Goal: Check status: Check status

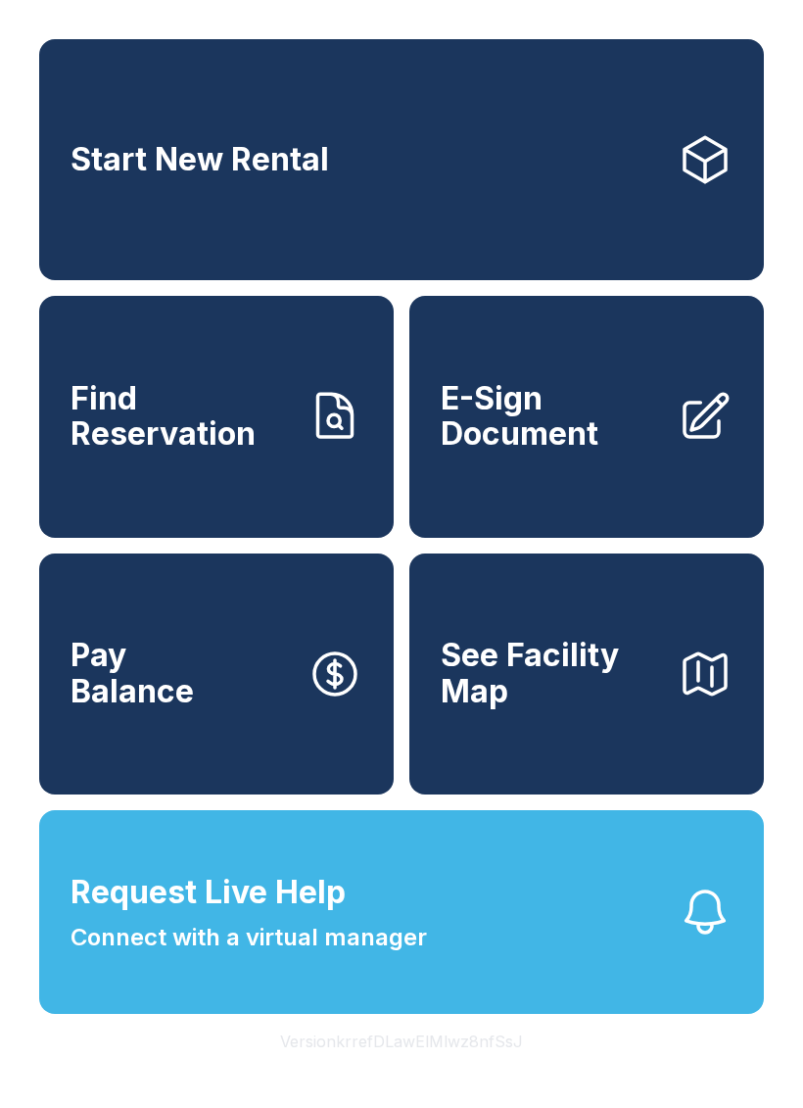
click at [243, 453] on span "Find Reservation" at bounding box center [181, 417] width 221 height 72
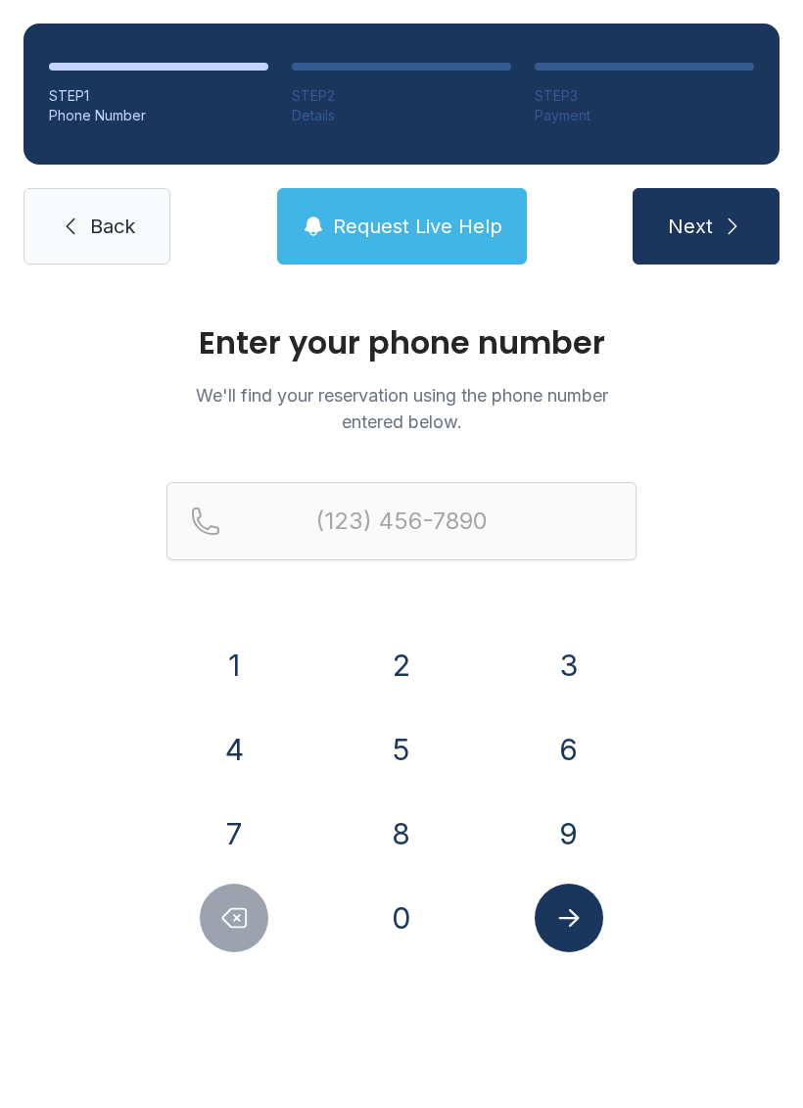
click at [580, 668] on button "3" at bounding box center [569, 665] width 69 height 69
click at [420, 821] on button "8" at bounding box center [401, 833] width 69 height 69
click at [585, 741] on button "6" at bounding box center [569, 749] width 69 height 69
click at [236, 827] on button "7" at bounding box center [234, 833] width 69 height 69
click at [267, 659] on button "1" at bounding box center [234, 665] width 69 height 69
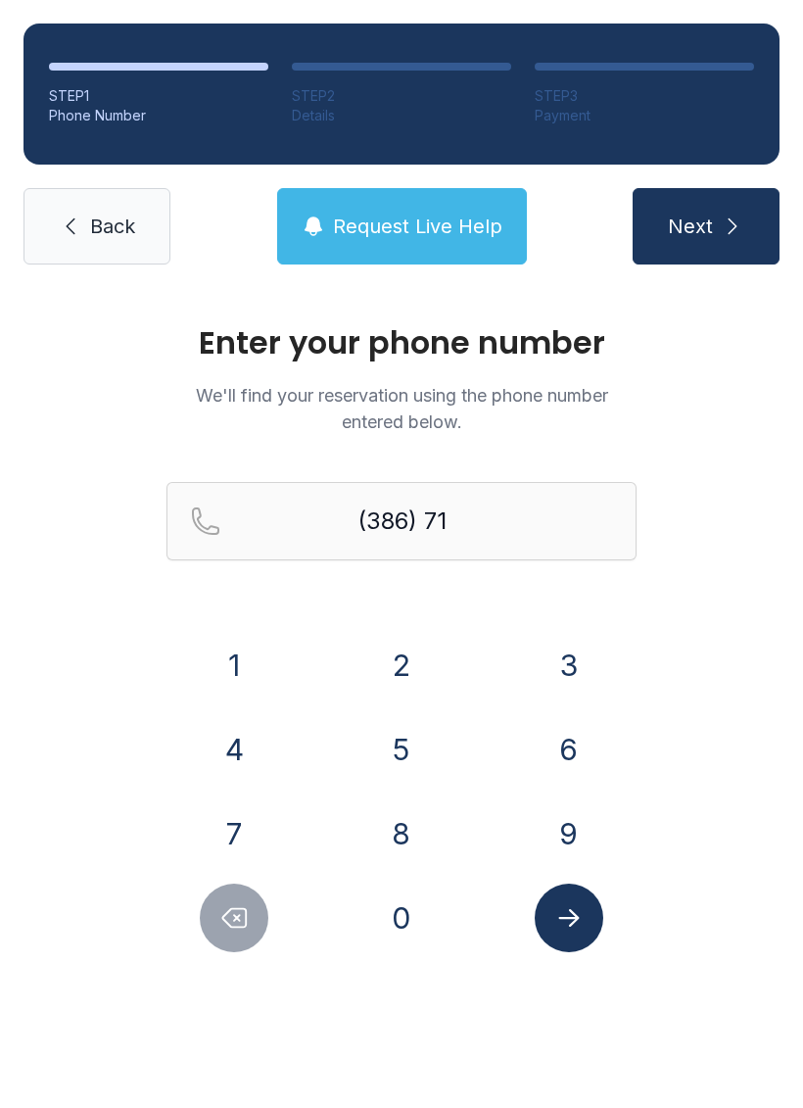
click at [251, 820] on button "7" at bounding box center [234, 833] width 69 height 69
click at [407, 821] on button "8" at bounding box center [401, 833] width 69 height 69
click at [236, 805] on button "7" at bounding box center [234, 833] width 69 height 69
click at [402, 814] on button "8" at bounding box center [401, 833] width 69 height 69
click at [248, 645] on button "1" at bounding box center [234, 665] width 69 height 69
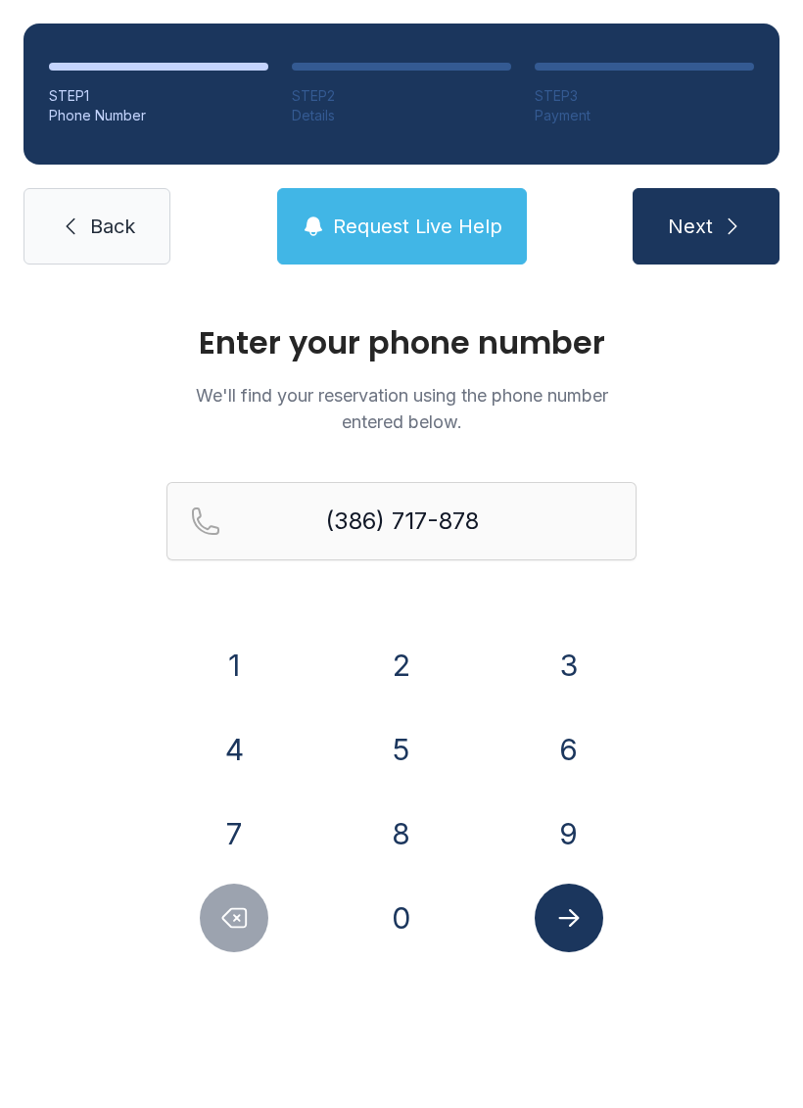
type input "[PHONE_NUMBER]"
click at [569, 919] on icon "Submit lookup form" at bounding box center [568, 918] width 21 height 18
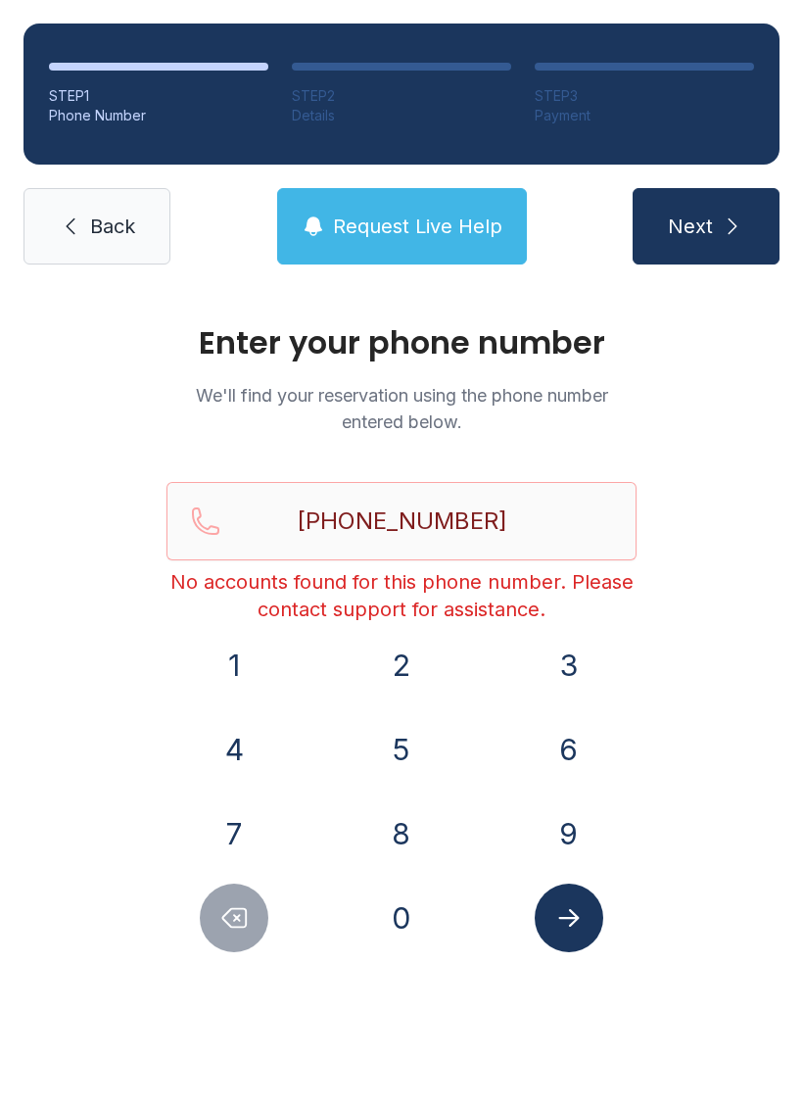
click at [327, 226] on button "Request Live Help" at bounding box center [402, 226] width 250 height 76
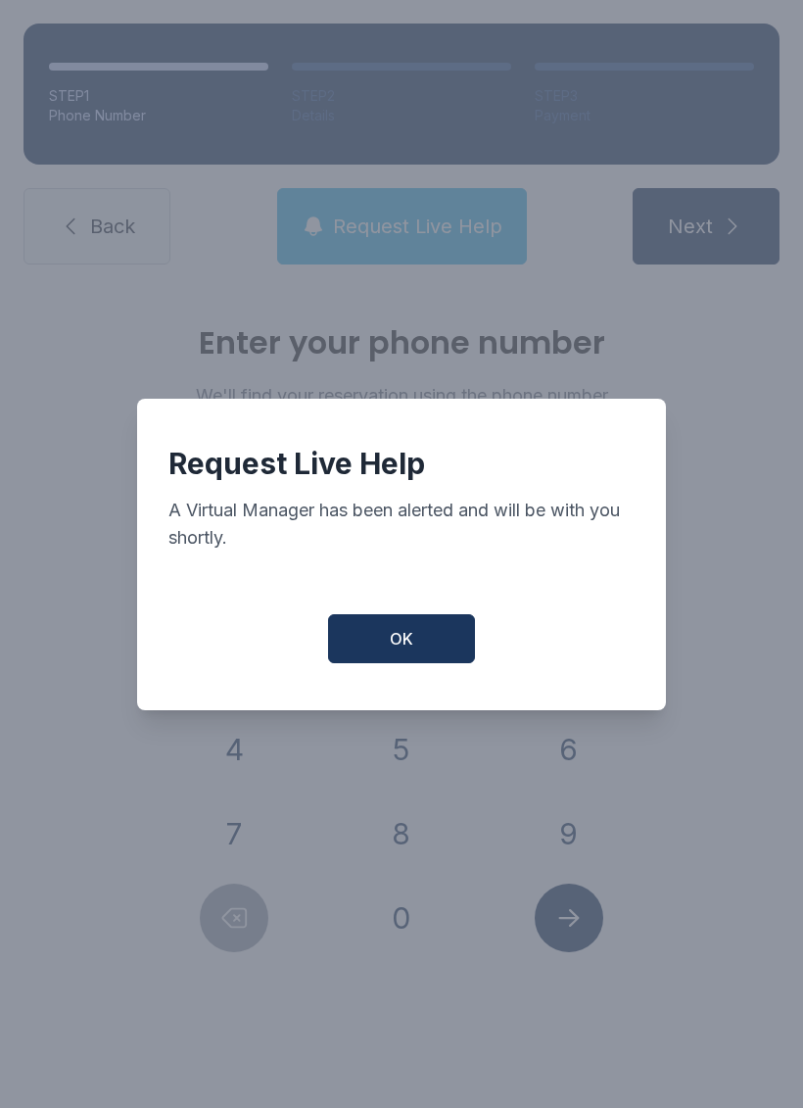
click at [392, 644] on span "OK" at bounding box center [402, 639] width 24 height 24
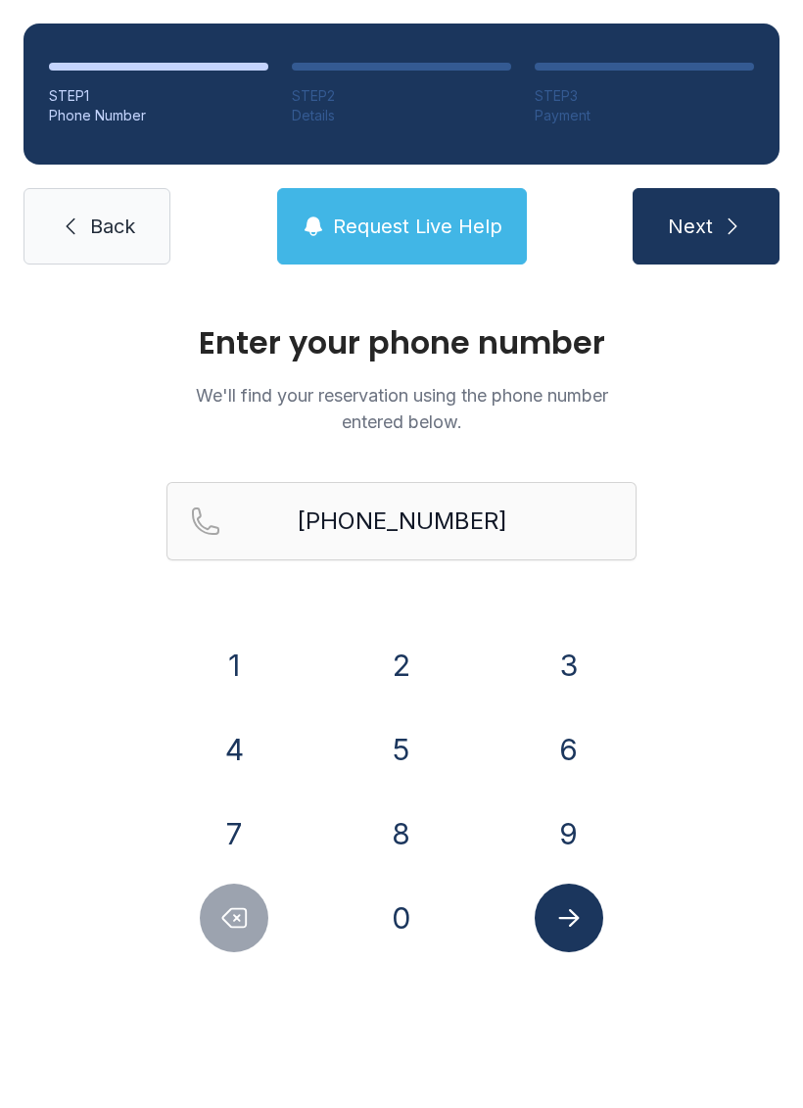
click at [89, 212] on link "Back" at bounding box center [97, 226] width 147 height 76
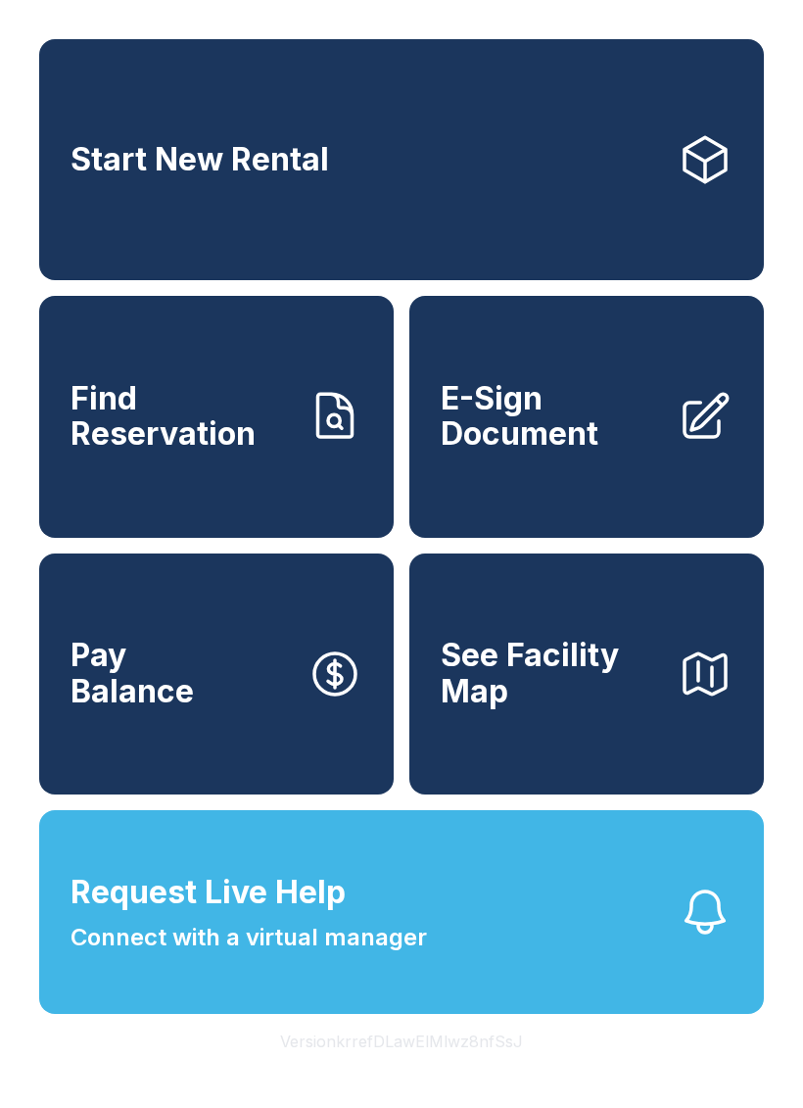
click at [568, 658] on button "See Facility Map" at bounding box center [587, 674] width 355 height 241
click at [427, 968] on button "Request Live Help Connect with a virtual manager" at bounding box center [401, 912] width 725 height 204
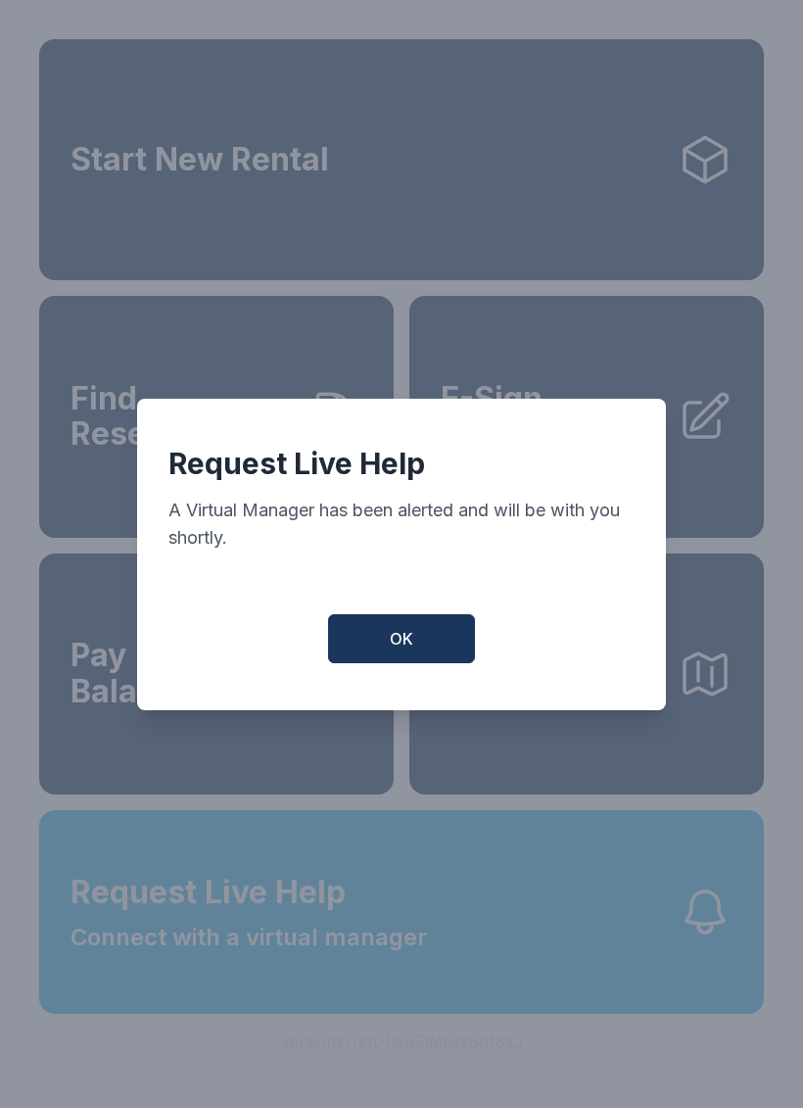
click at [408, 628] on button "OK" at bounding box center [401, 638] width 147 height 49
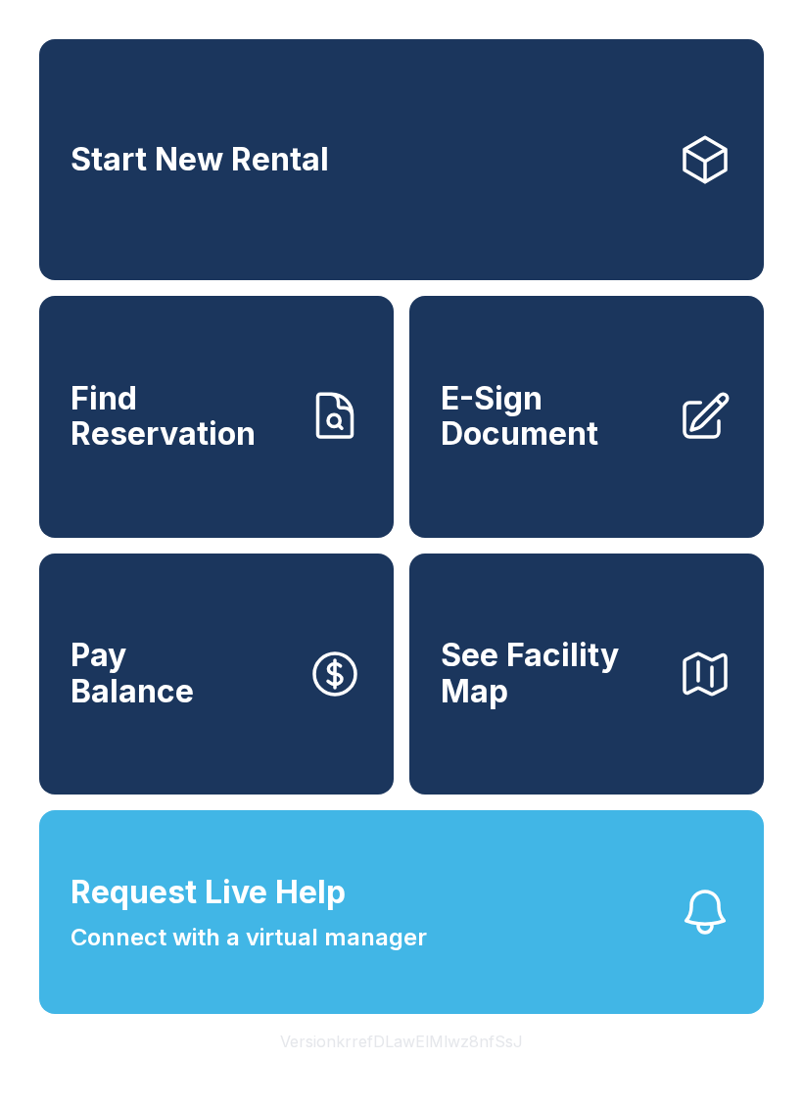
click at [450, 983] on button "Request Live Help Connect with a virtual manager" at bounding box center [401, 912] width 725 height 204
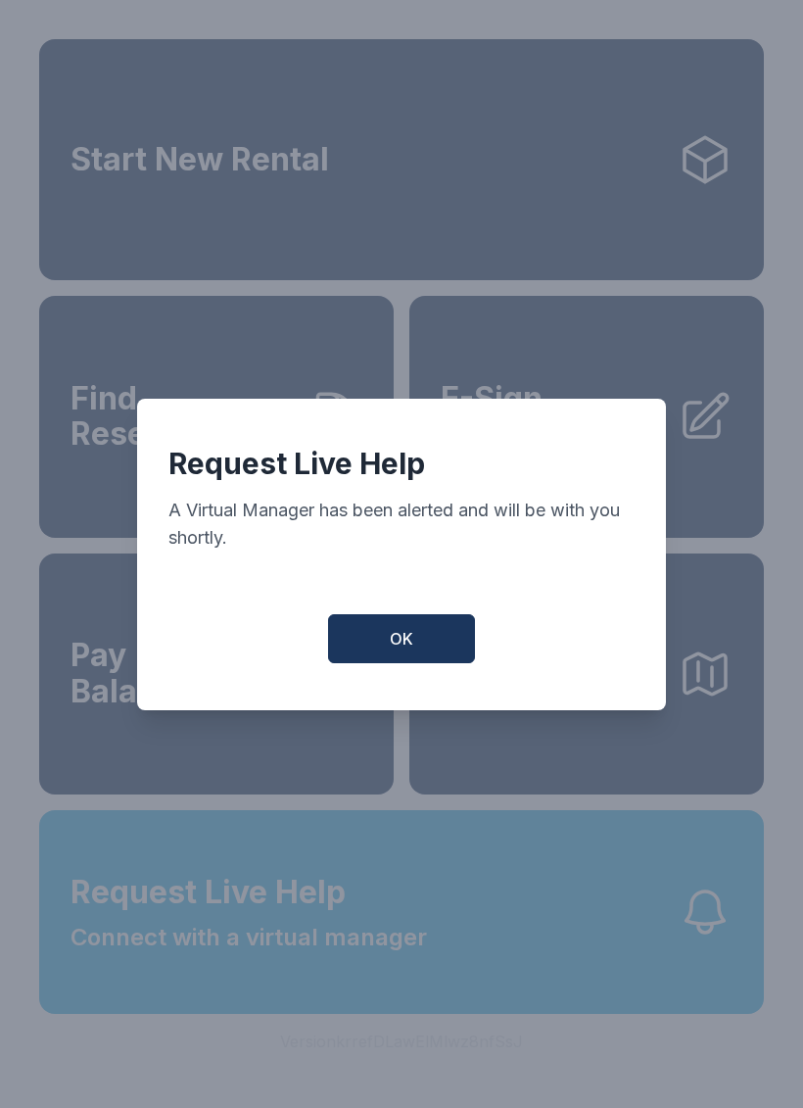
click at [439, 655] on button "OK" at bounding box center [401, 638] width 147 height 49
